Goal: Task Accomplishment & Management: Use online tool/utility

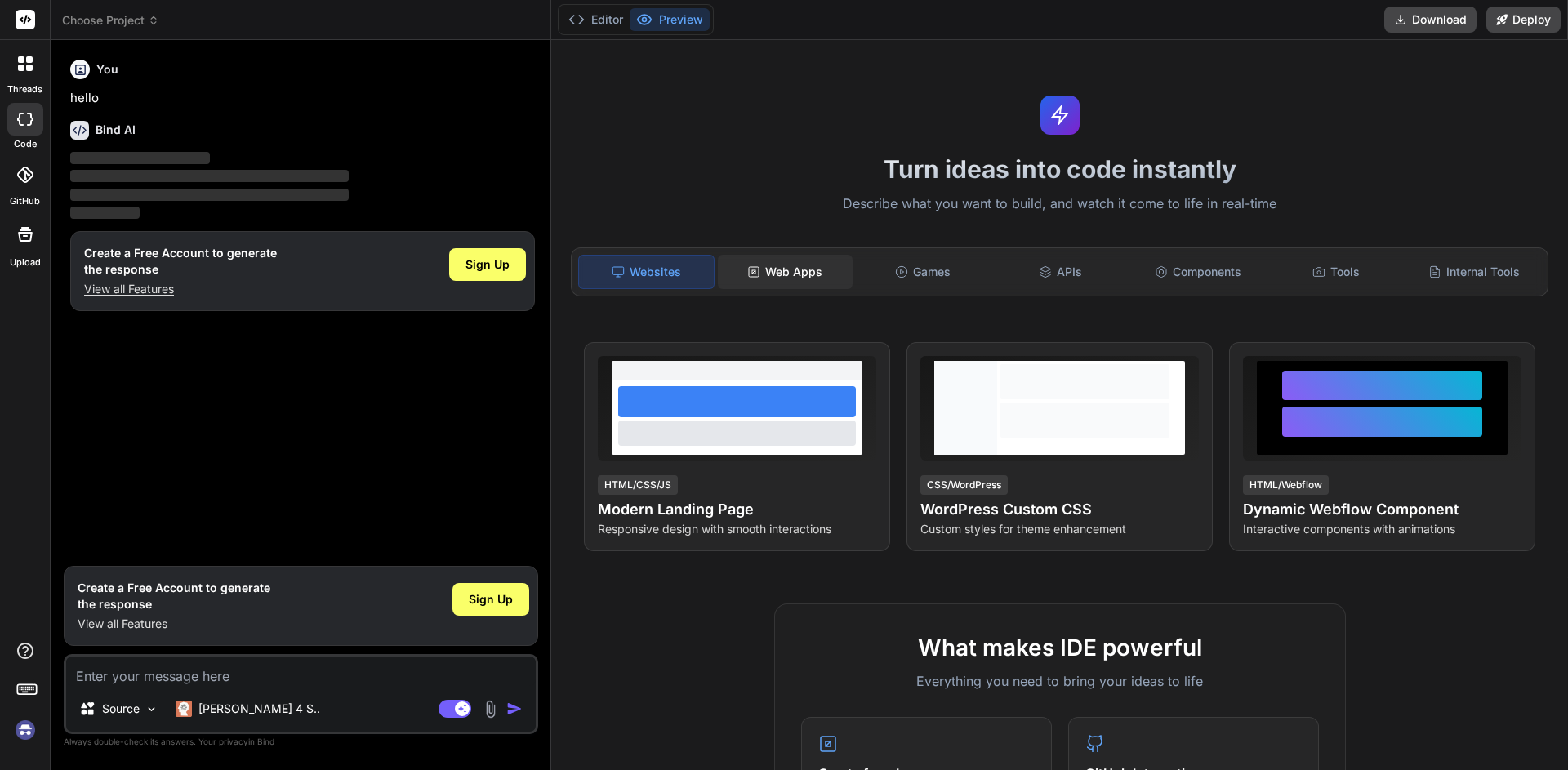
type textarea "x"
click at [766, 271] on div "Web Apps" at bounding box center [785, 272] width 135 height 34
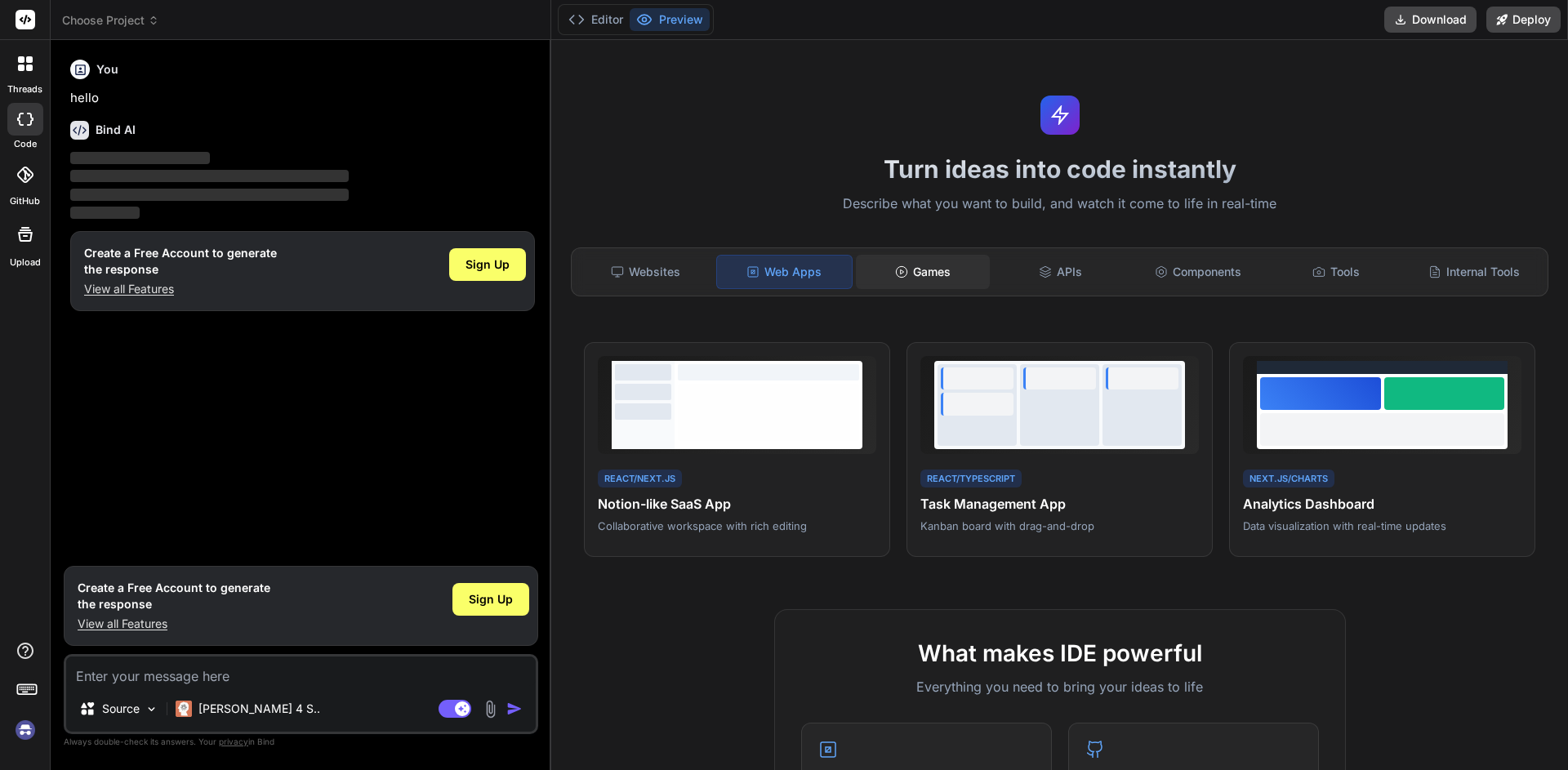
click at [881, 273] on div "Games" at bounding box center [923, 272] width 135 height 34
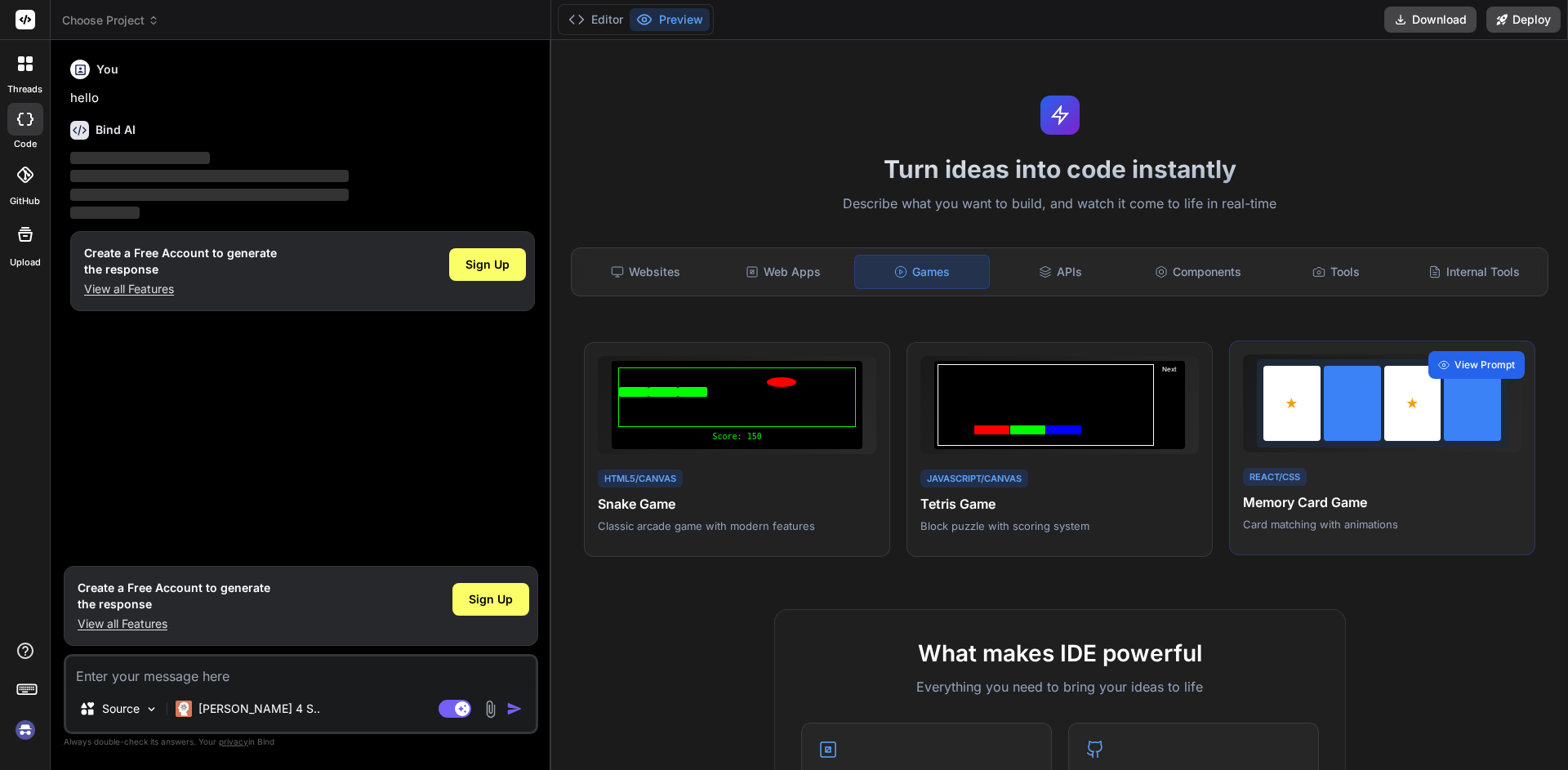
click at [1474, 368] on span "View Prompt" at bounding box center [1485, 366] width 61 height 15
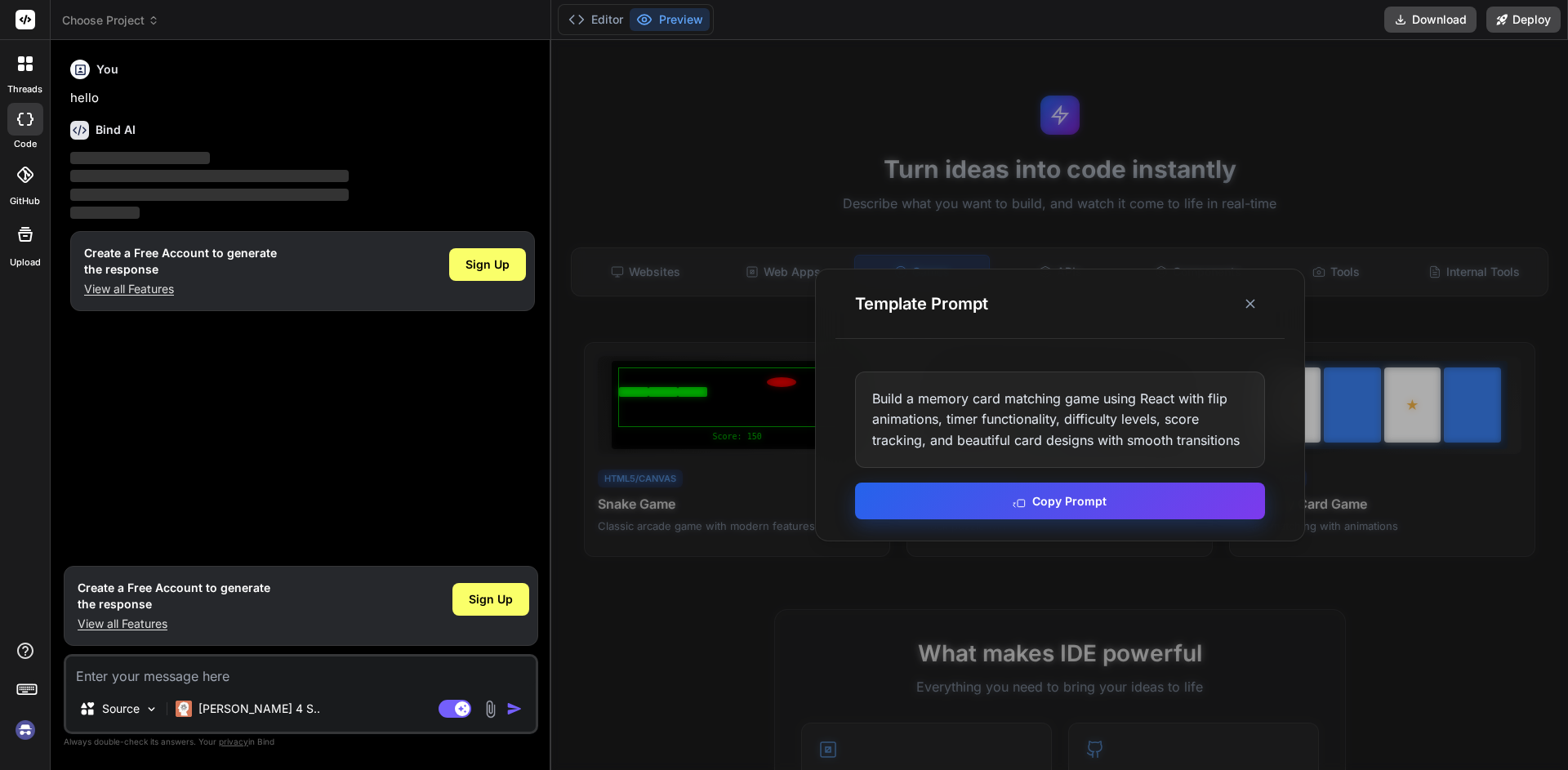
click at [1100, 496] on button "Copy Prompt" at bounding box center [1060, 500] width 410 height 37
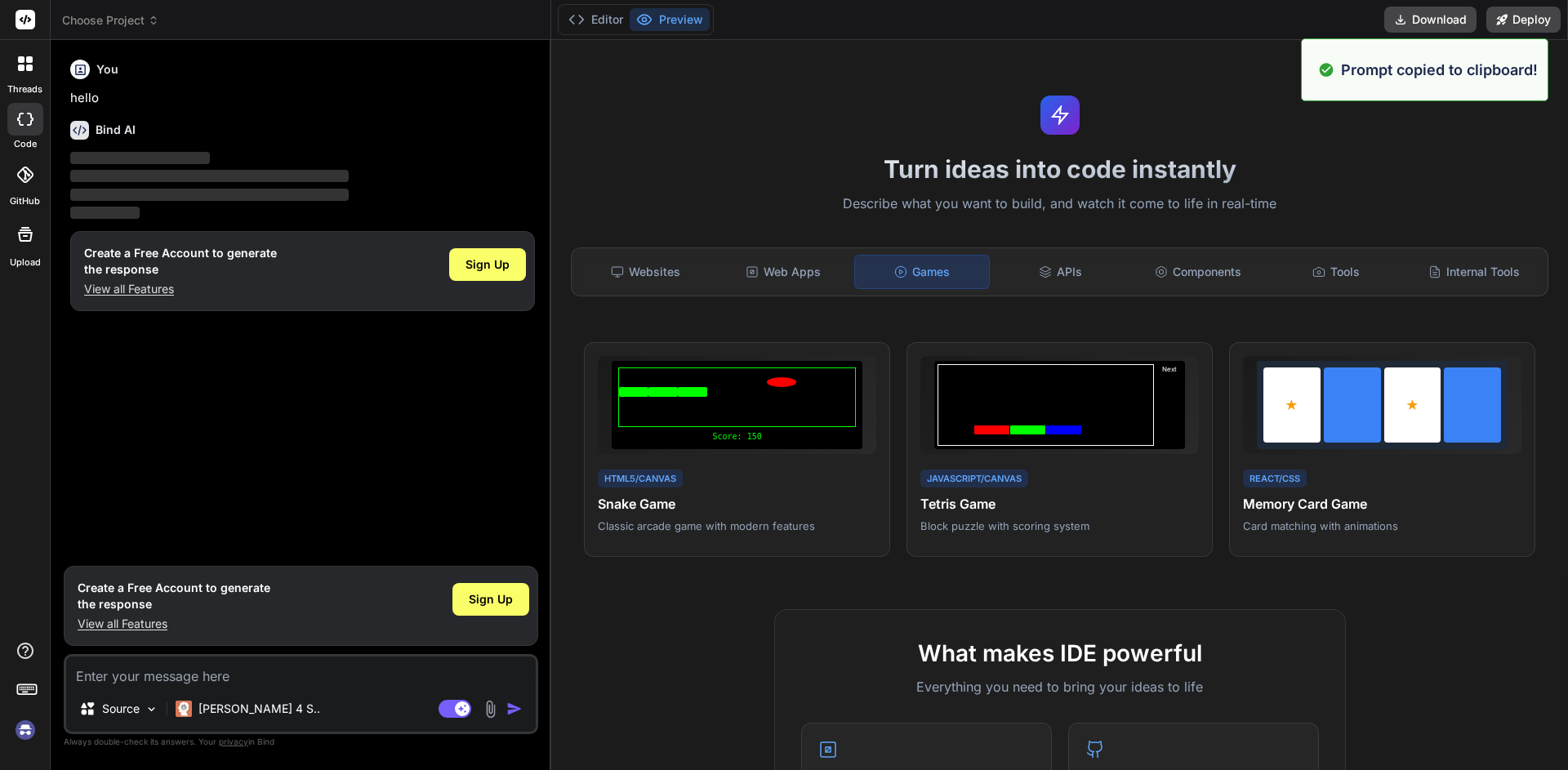
click at [277, 657] on textarea at bounding box center [301, 671] width 470 height 29
paste textarea "Build a memory card matching game using React with flip animations, timer funct…"
type textarea "Build a memory card matching game using React with flip animations, timer funct…"
type textarea "x"
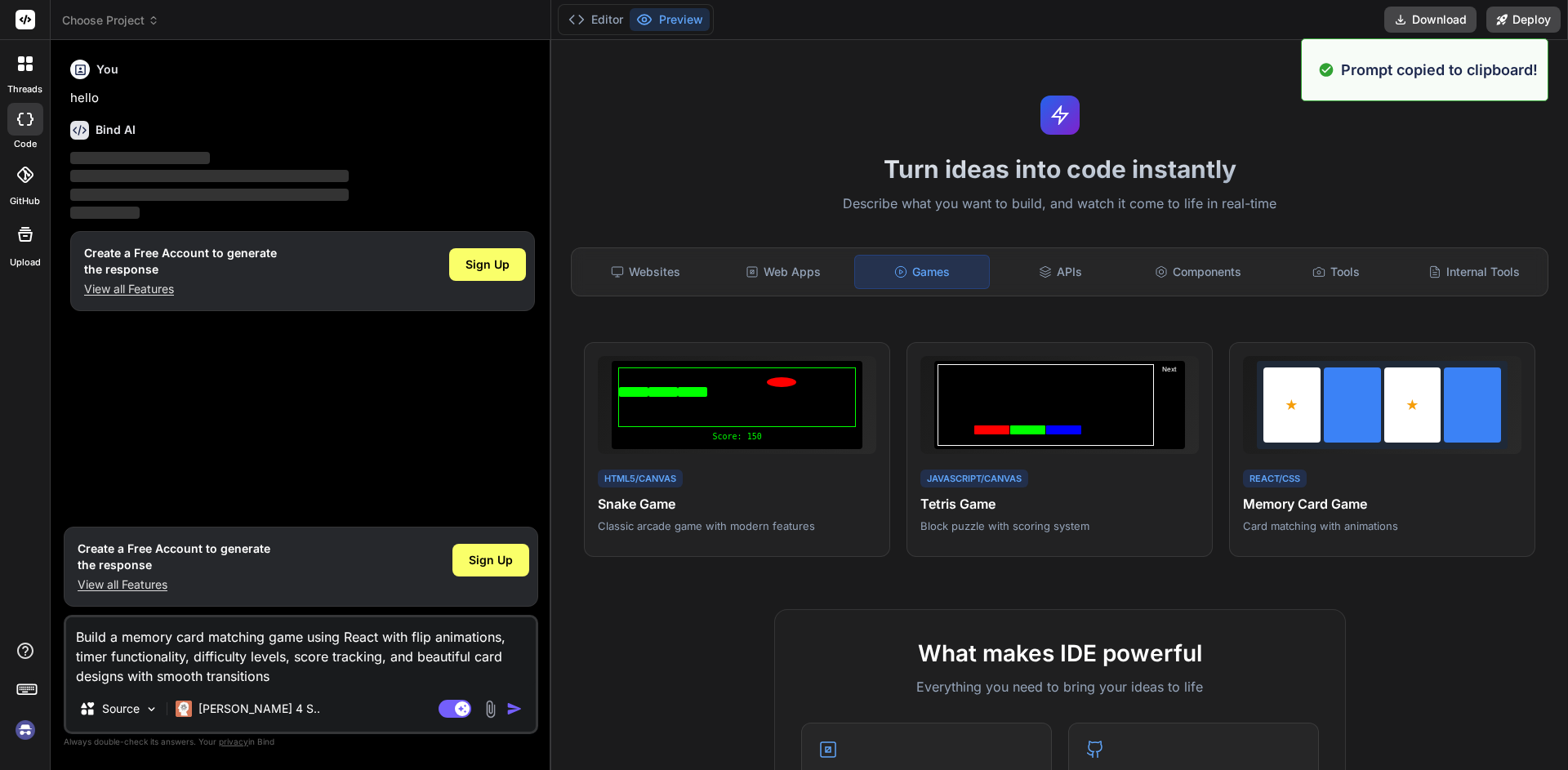
type textarea "Build a memory card matching game using React with flip animations, timer funct…"
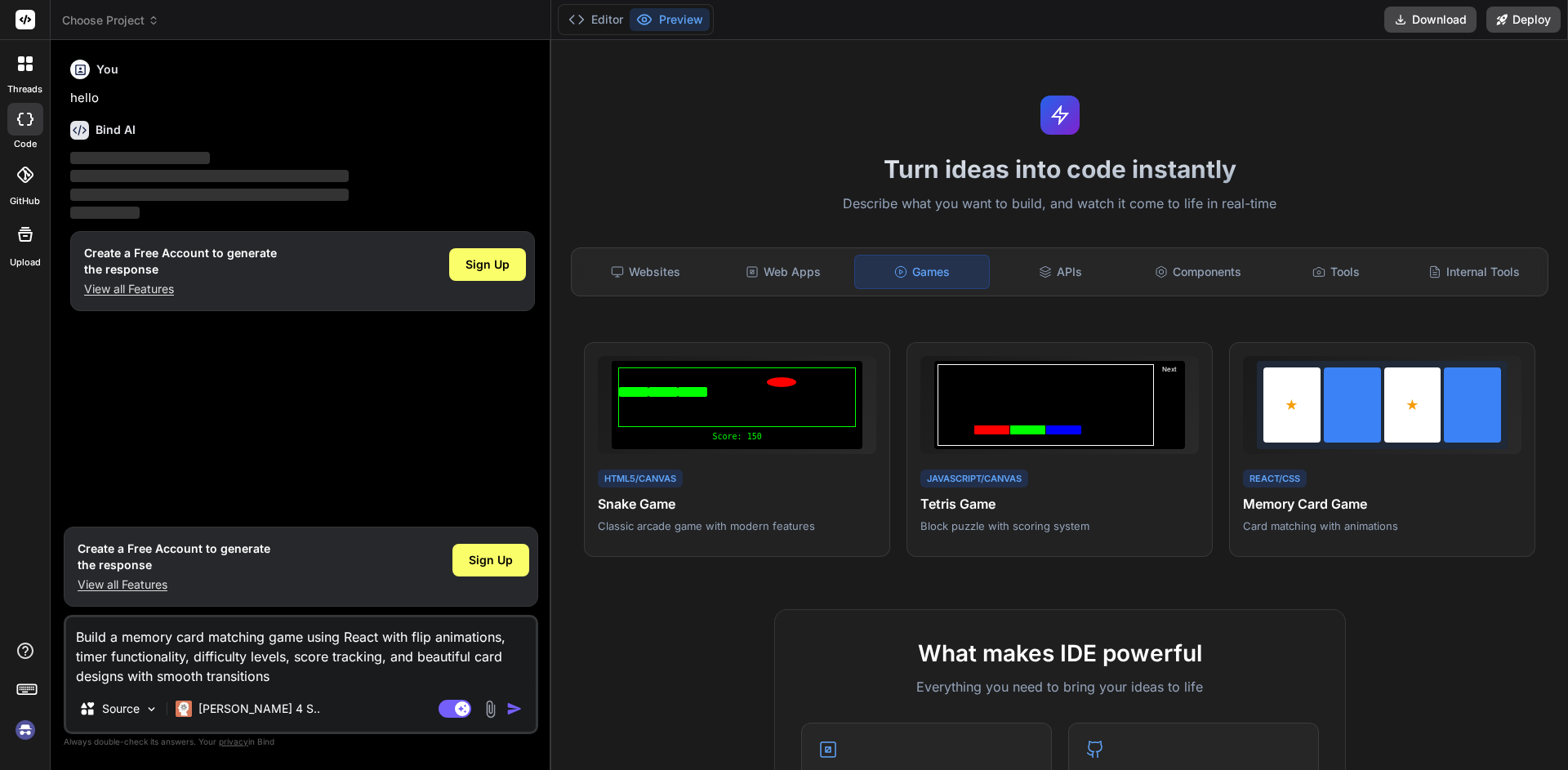
click at [511, 719] on div "Source Claude 4 S.." at bounding box center [301, 711] width 470 height 39
click at [514, 707] on img "button" at bounding box center [514, 708] width 16 height 16
click at [326, 683] on textarea "Build a memory card matching game using React with flip animations, timer funct…" at bounding box center [301, 652] width 470 height 68
click at [27, 23] on rect at bounding box center [25, 19] width 20 height 20
click at [18, 738] on img at bounding box center [25, 729] width 27 height 27
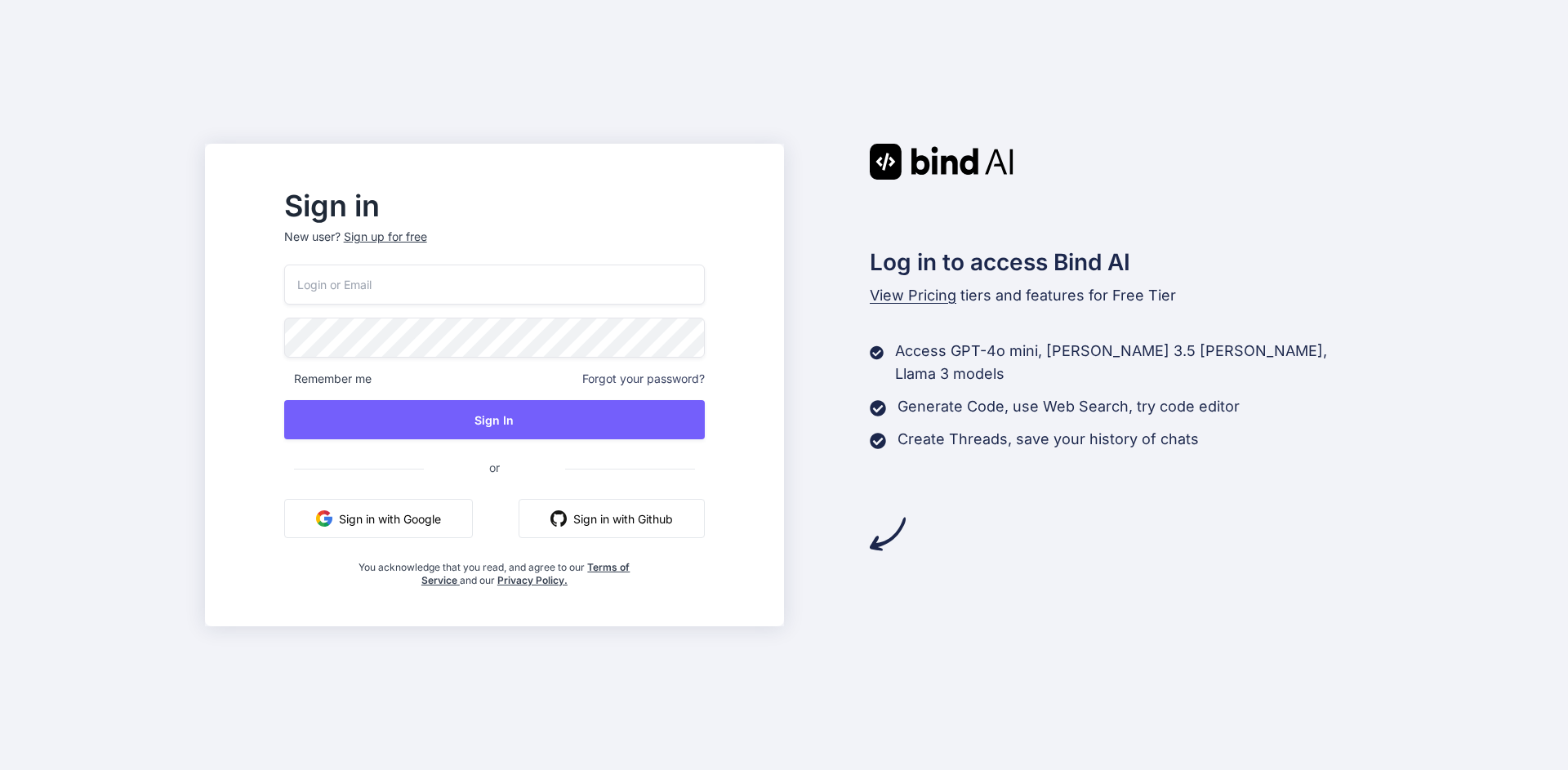
click at [427, 237] on div "Sign up for free" at bounding box center [386, 236] width 83 height 16
